Goal: Check status

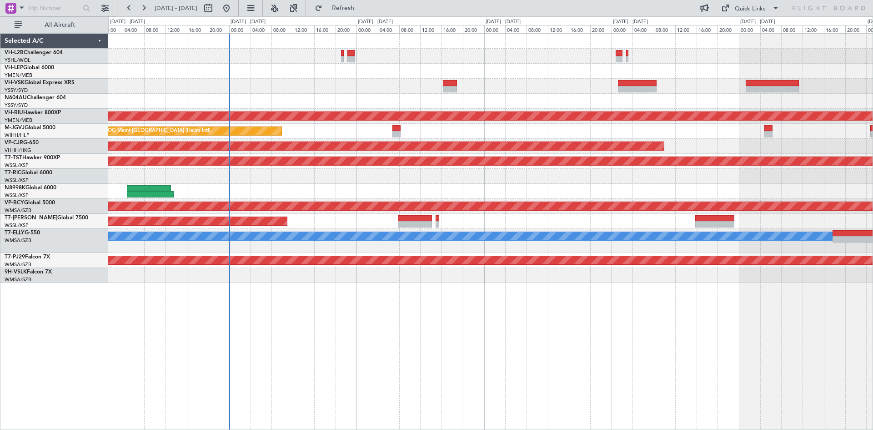
click at [311, 191] on div at bounding box center [490, 191] width 764 height 15
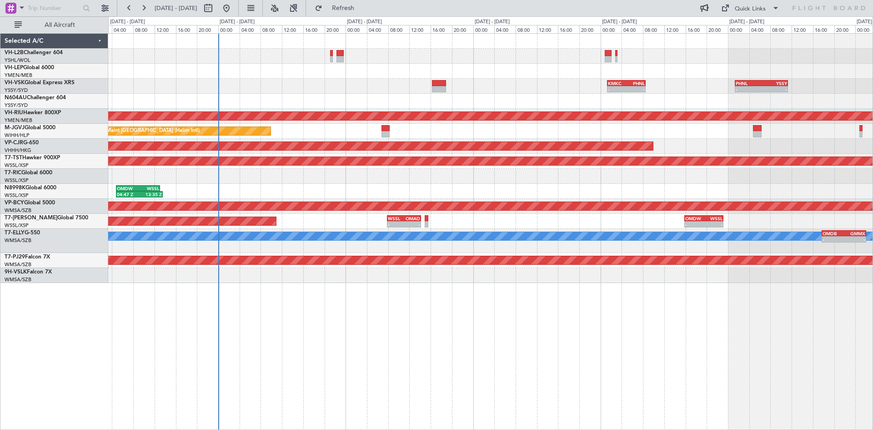
click at [363, 181] on div at bounding box center [490, 176] width 764 height 15
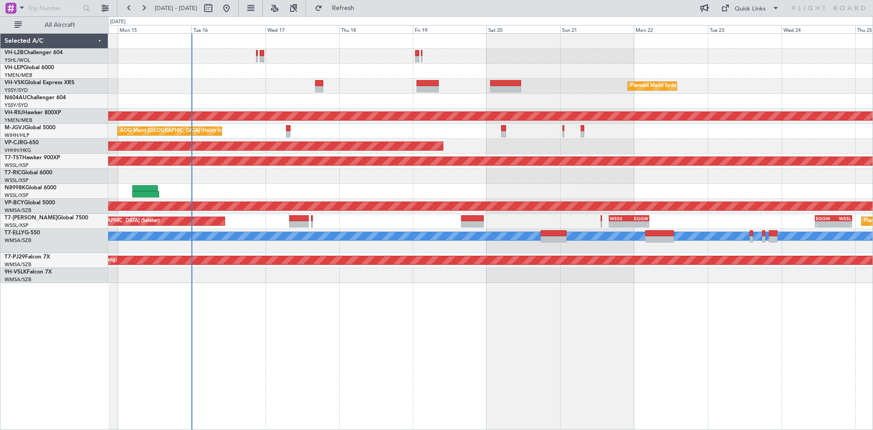
click at [319, 186] on div "Planned Maint Sydney ([PERSON_NAME] Intl) Planned Maint [GEOGRAPHIC_DATA] ([GEO…" at bounding box center [490, 158] width 764 height 249
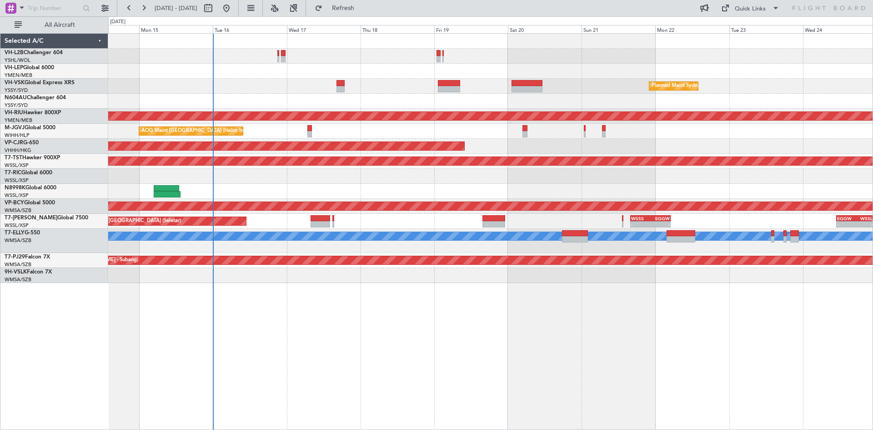
click at [557, 335] on div "Planned Maint Sydney ([PERSON_NAME] Intl) Unplanned Maint Sydney ([PERSON_NAME]…" at bounding box center [490, 231] width 765 height 397
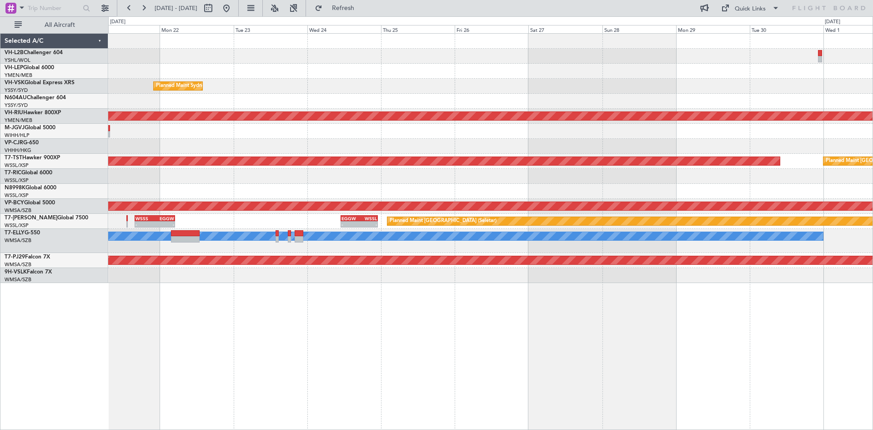
click at [349, 313] on div "Planned Maint Sydney ([PERSON_NAME] Intl) Planned Maint [GEOGRAPHIC_DATA] ([GEO…" at bounding box center [490, 231] width 765 height 397
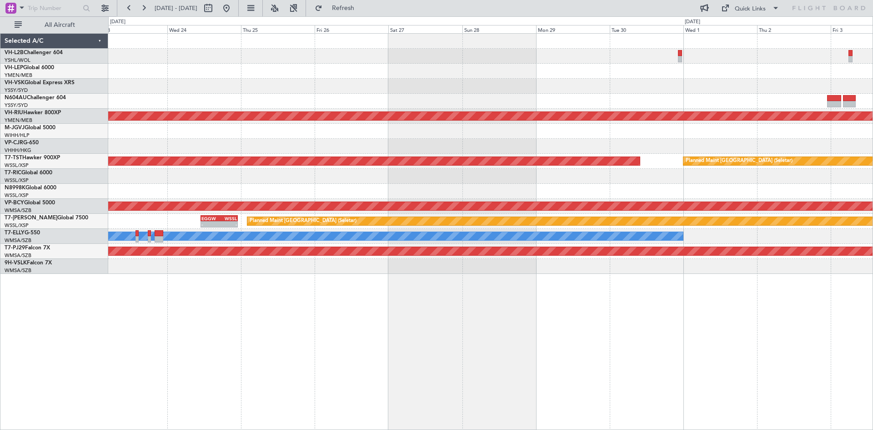
click at [541, 308] on div "Planned Maint Sydney ([PERSON_NAME] Intl) Planned Maint [GEOGRAPHIC_DATA] ([GEO…" at bounding box center [490, 231] width 765 height 397
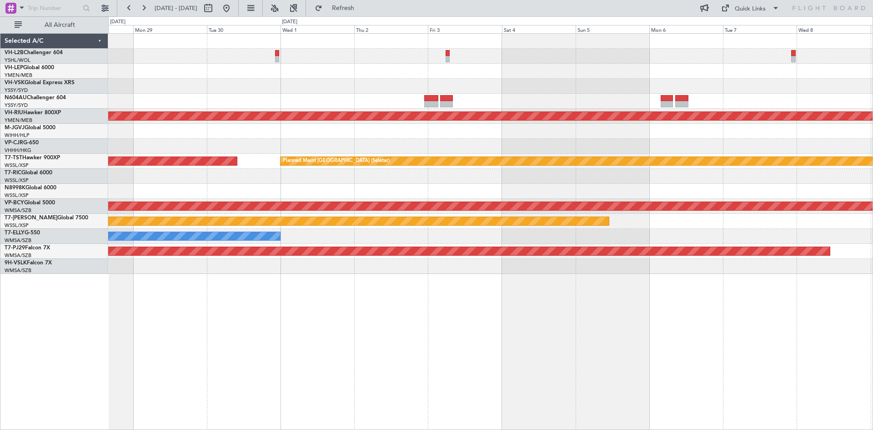
click at [351, 87] on div at bounding box center [490, 86] width 764 height 15
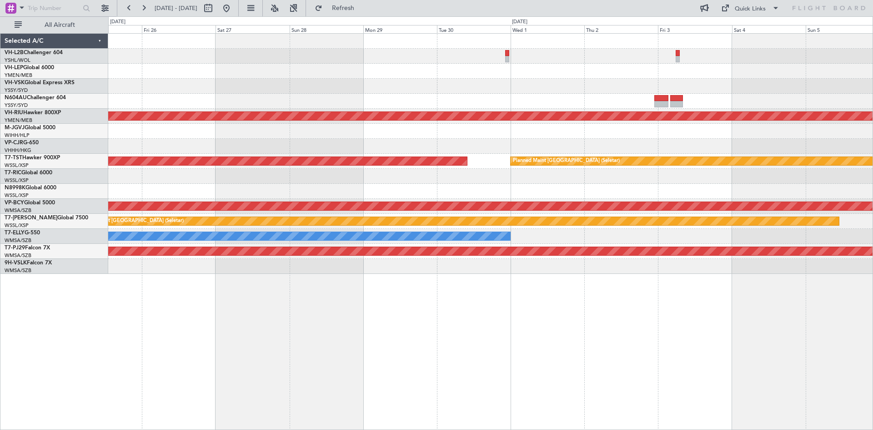
click at [773, 99] on div "Planned Maint [GEOGRAPHIC_DATA] ([GEOGRAPHIC_DATA]) Planned Maint [GEOGRAPHIC_D…" at bounding box center [490, 154] width 764 height 240
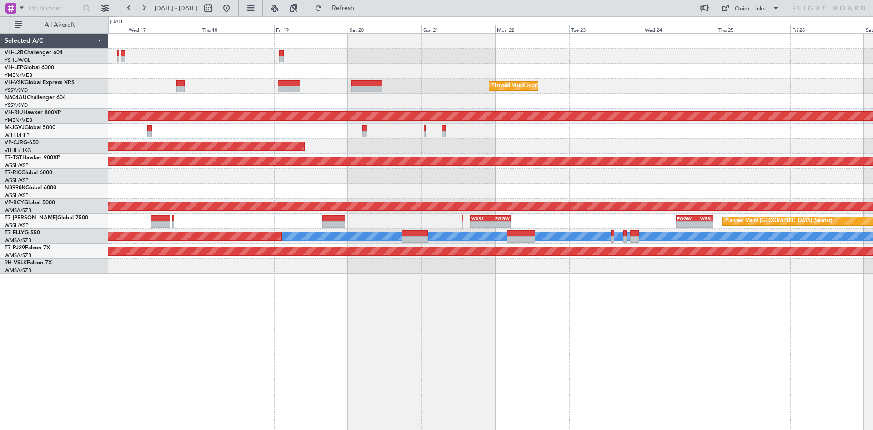
click at [778, 104] on div "Planned Maint Sydney ([PERSON_NAME] Intl) Planned Maint [GEOGRAPHIC_DATA] ([GEO…" at bounding box center [490, 154] width 764 height 240
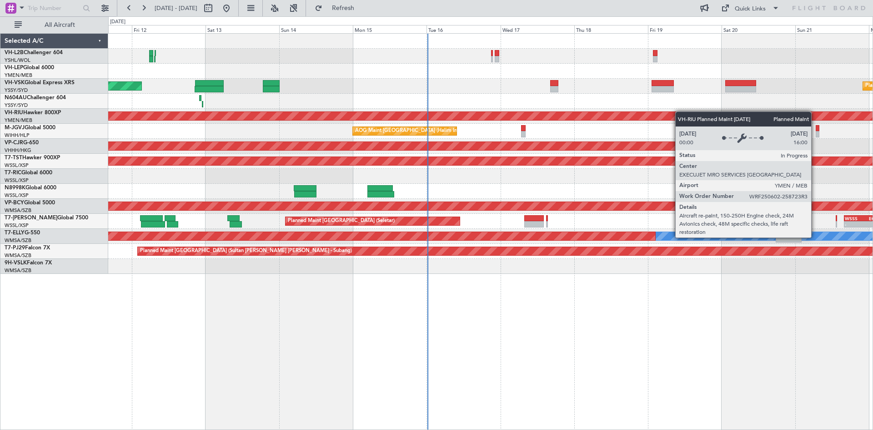
click at [735, 115] on div "Planned Maint Sydney ([PERSON_NAME] Intl) Unplanned Maint Sydney ([PERSON_NAME]…" at bounding box center [490, 154] width 764 height 240
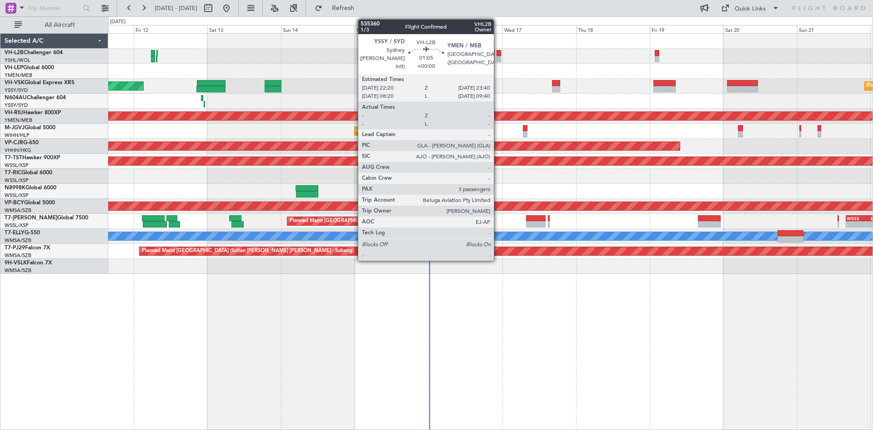
click at [498, 60] on div at bounding box center [499, 59] width 5 height 6
